Goal: Task Accomplishment & Management: Manage account settings

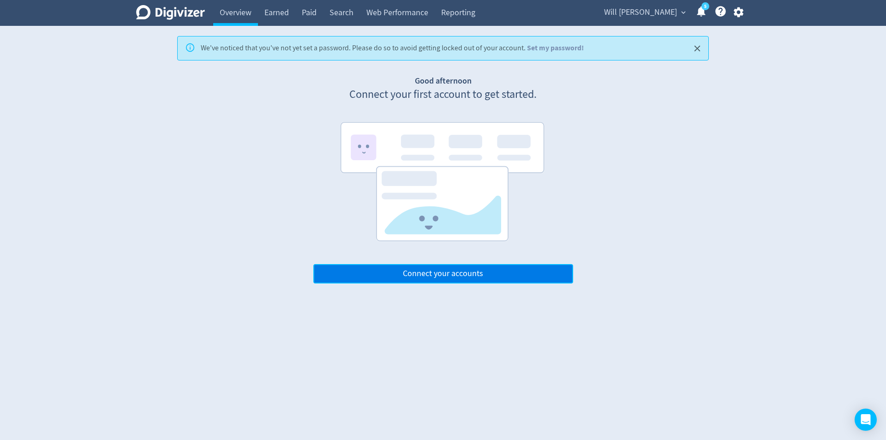
click at [415, 271] on span "Connect your accounts" at bounding box center [443, 274] width 80 height 8
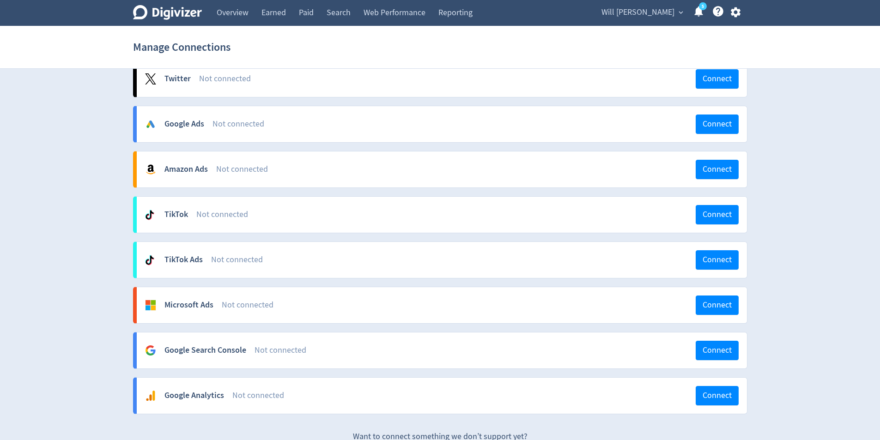
scroll to position [74, 0]
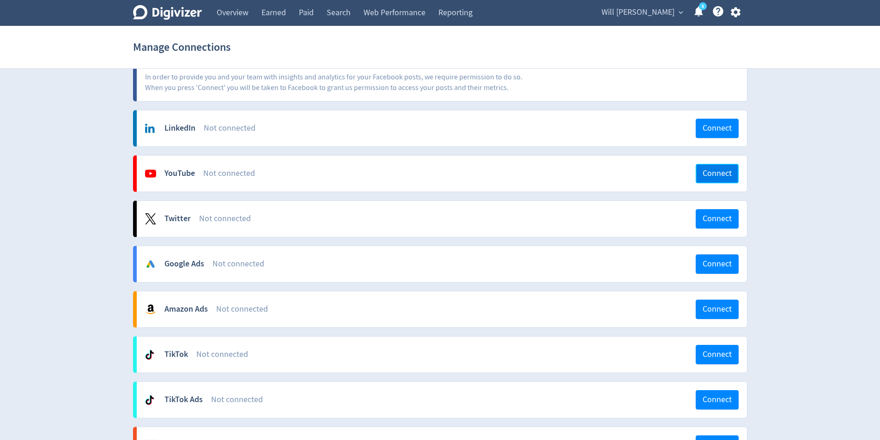
click at [728, 169] on span "Connect" at bounding box center [716, 173] width 29 height 8
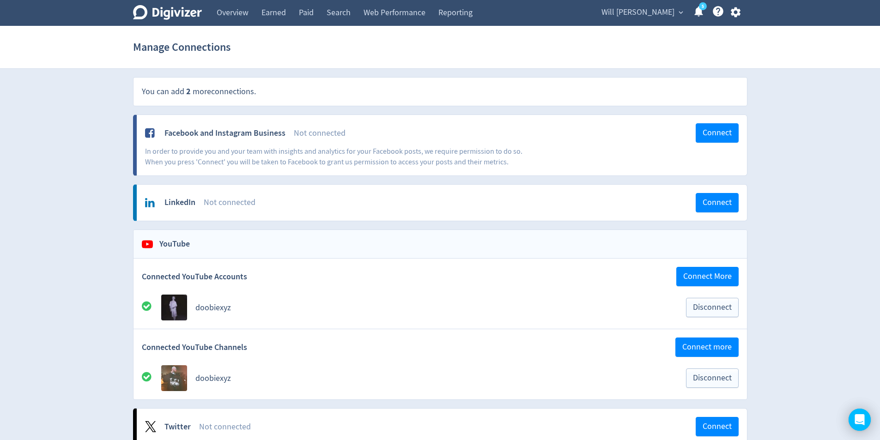
click at [181, 26] on section "Manage Connections" at bounding box center [440, 47] width 880 height 43
click at [181, 19] on icon "Digivizer Logo" at bounding box center [167, 12] width 69 height 15
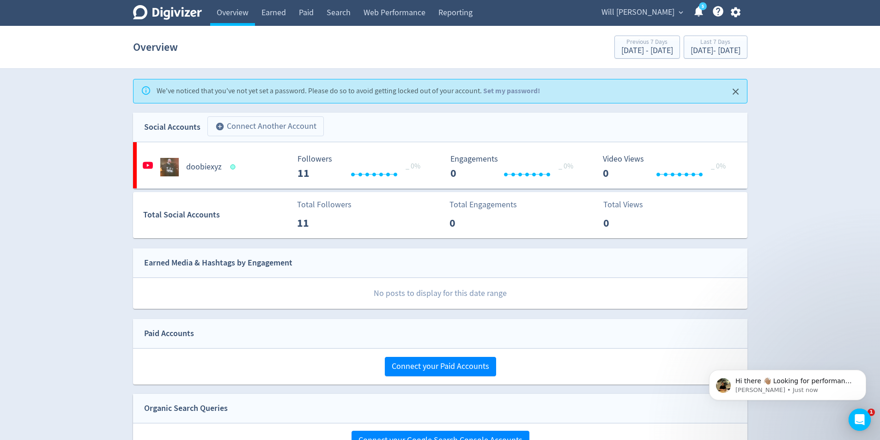
click at [259, 125] on button "add_circle Connect Another Account" at bounding box center [265, 126] width 116 height 20
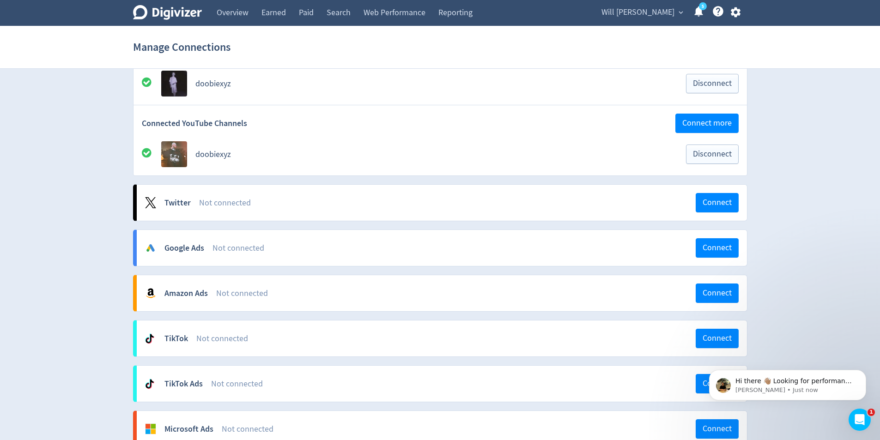
scroll to position [231, 0]
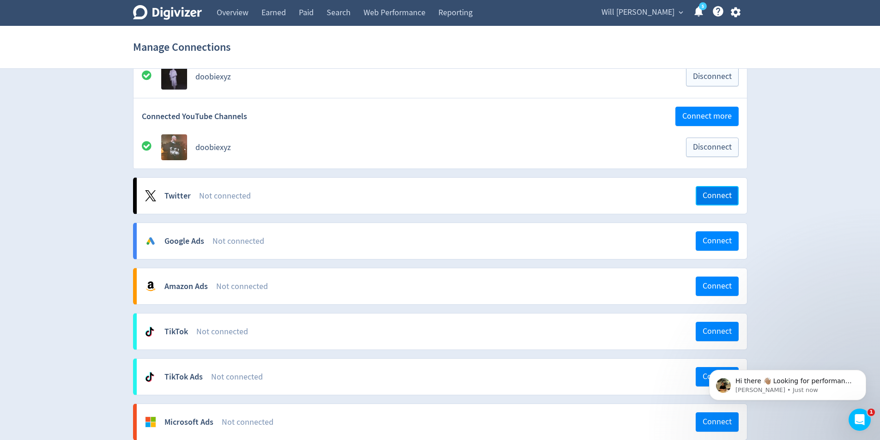
click at [709, 199] on span "Connect" at bounding box center [716, 196] width 29 height 8
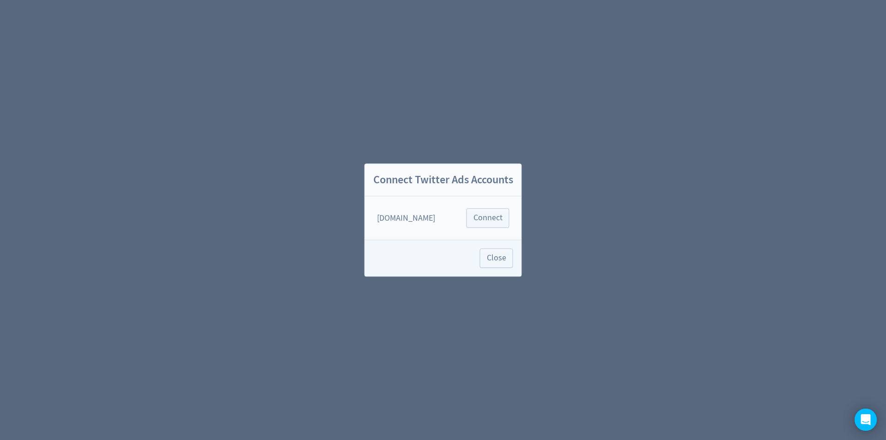
click at [444, 245] on div "Close" at bounding box center [443, 258] width 157 height 36
click at [491, 259] on span "Close" at bounding box center [496, 258] width 19 height 8
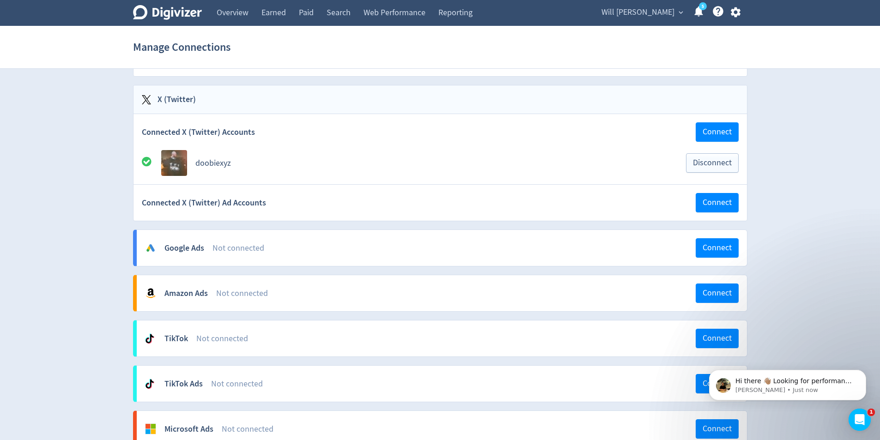
scroll to position [46, 0]
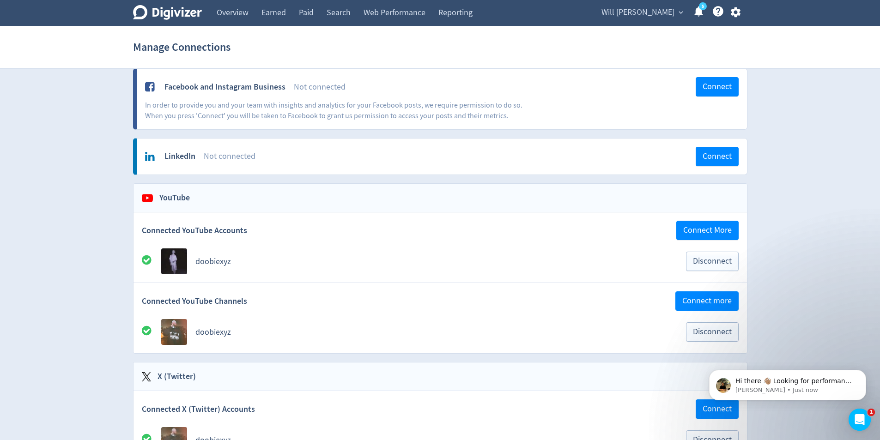
click at [199, 18] on icon "Digivizer Logo" at bounding box center [167, 12] width 69 height 15
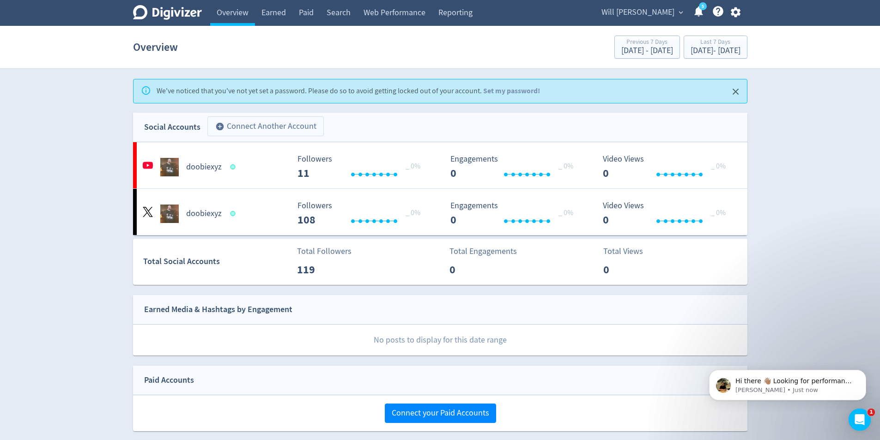
click at [257, 123] on button "add_circle Connect Another Account" at bounding box center [265, 126] width 116 height 20
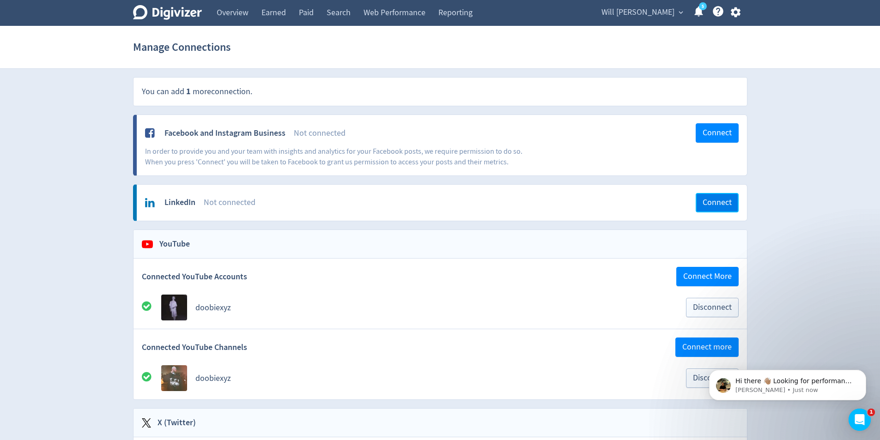
click at [735, 203] on button "Connect" at bounding box center [716, 202] width 43 height 19
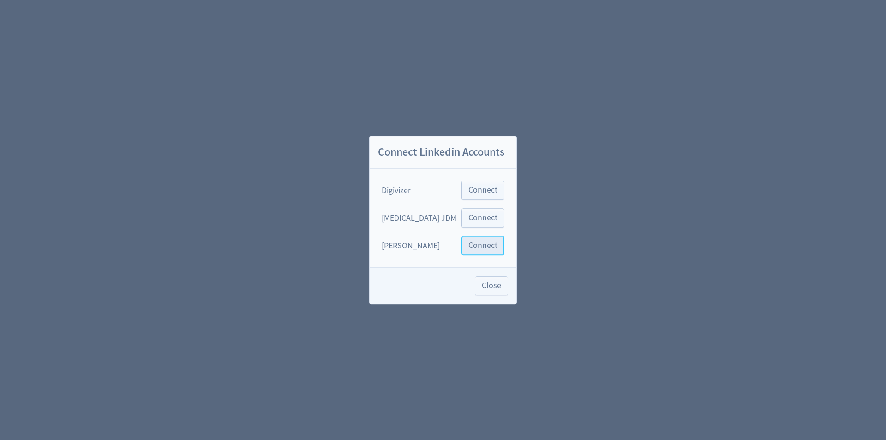
click at [476, 246] on span "Connect" at bounding box center [483, 245] width 29 height 8
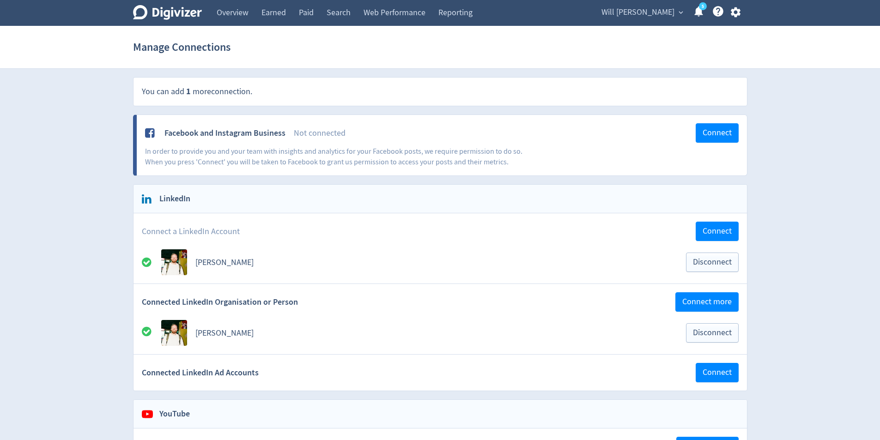
click at [163, 18] on icon "Digivizer Logo" at bounding box center [167, 12] width 69 height 15
